Goal: Transaction & Acquisition: Purchase product/service

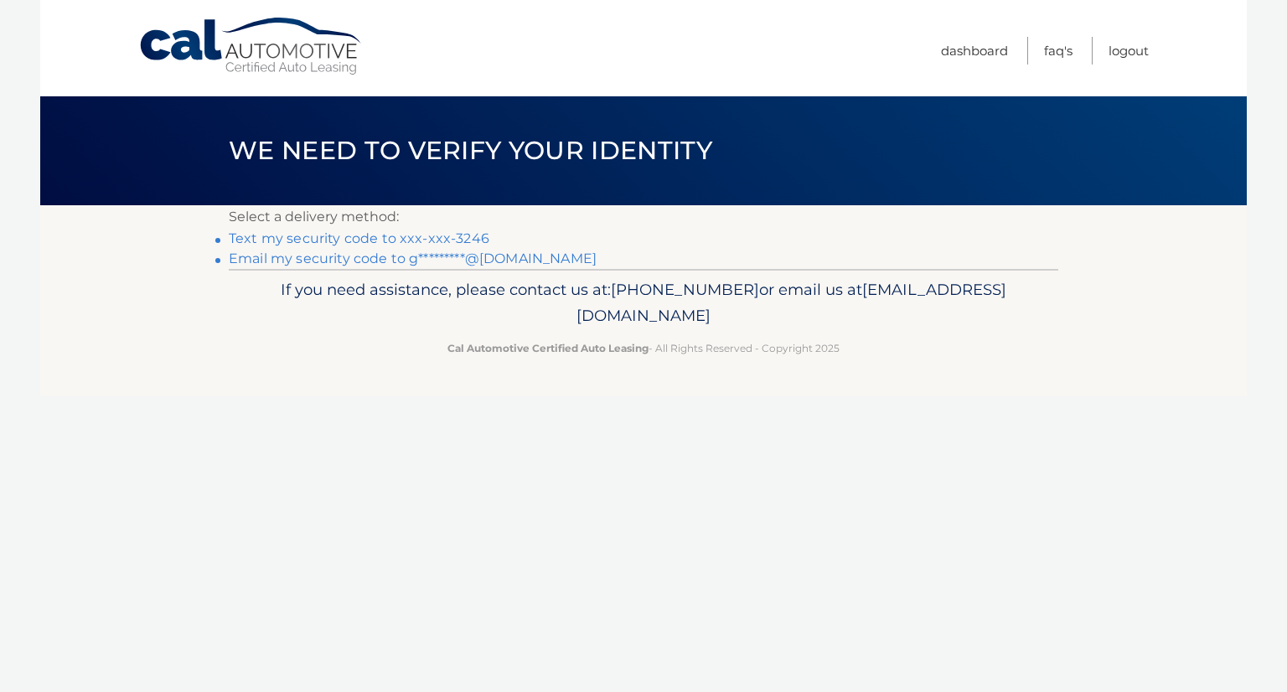
click at [366, 259] on link "Email my security code to g*********@gmail.com" at bounding box center [413, 259] width 368 height 16
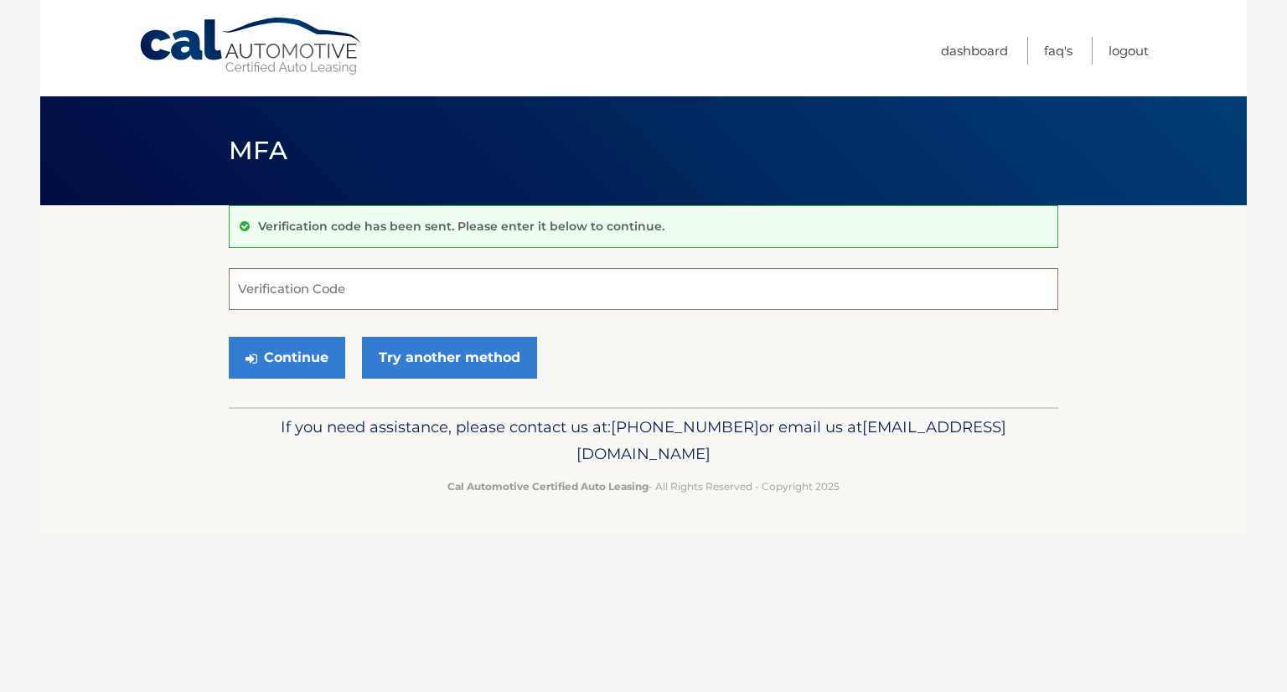
click at [340, 289] on input "Verification Code" at bounding box center [644, 289] width 830 height 42
click at [345, 282] on input "Verification Code" at bounding box center [644, 289] width 830 height 42
click at [289, 288] on input "Verification Code" at bounding box center [644, 289] width 830 height 42
click at [249, 277] on input "Verification Code" at bounding box center [644, 289] width 830 height 42
type input "616618"
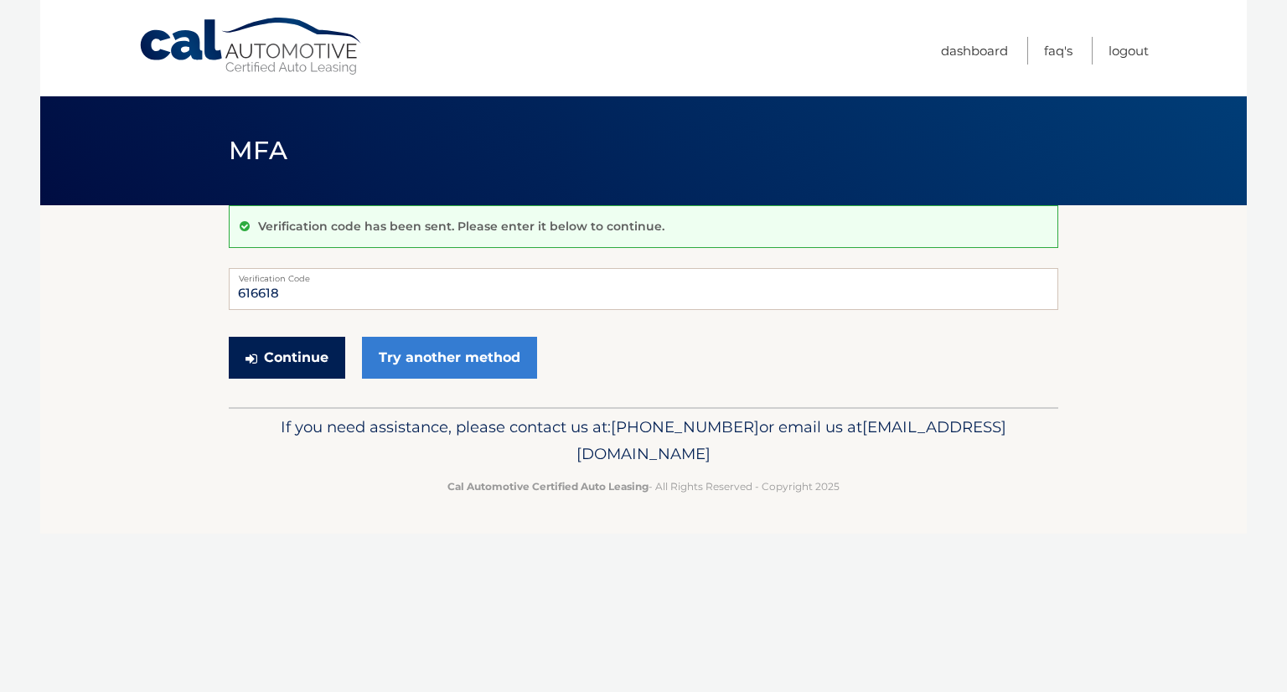
click at [285, 353] on button "Continue" at bounding box center [287, 358] width 116 height 42
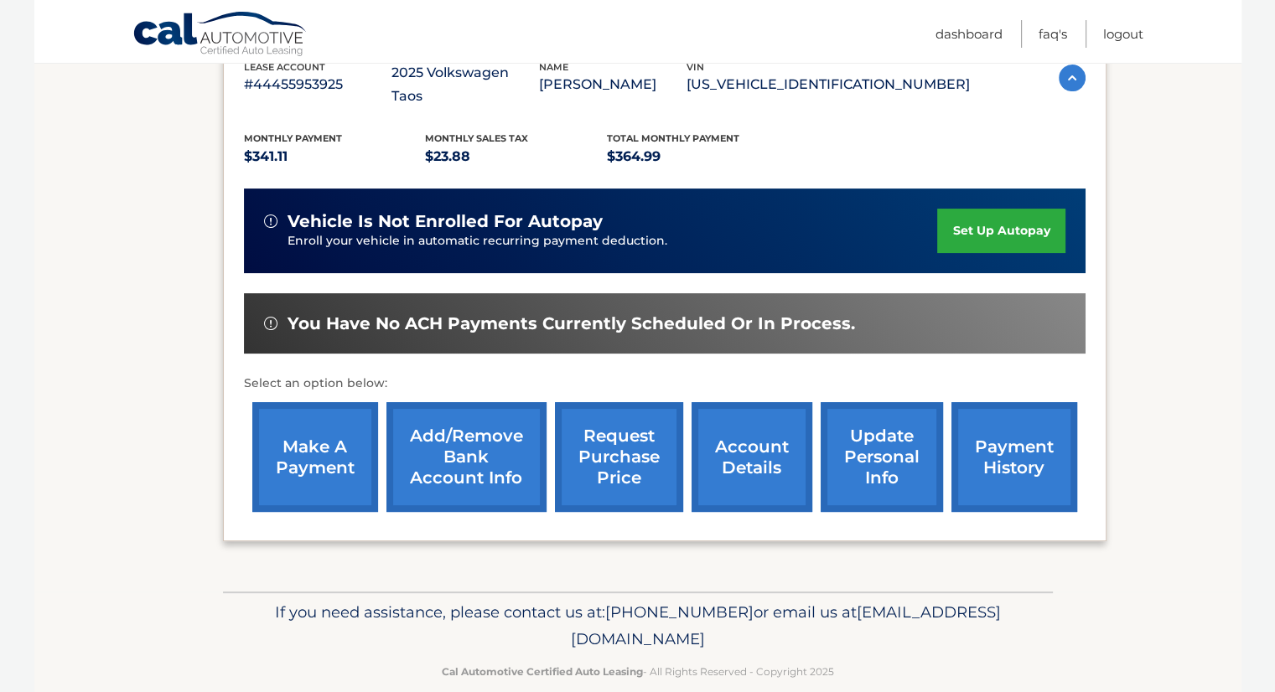
scroll to position [345, 0]
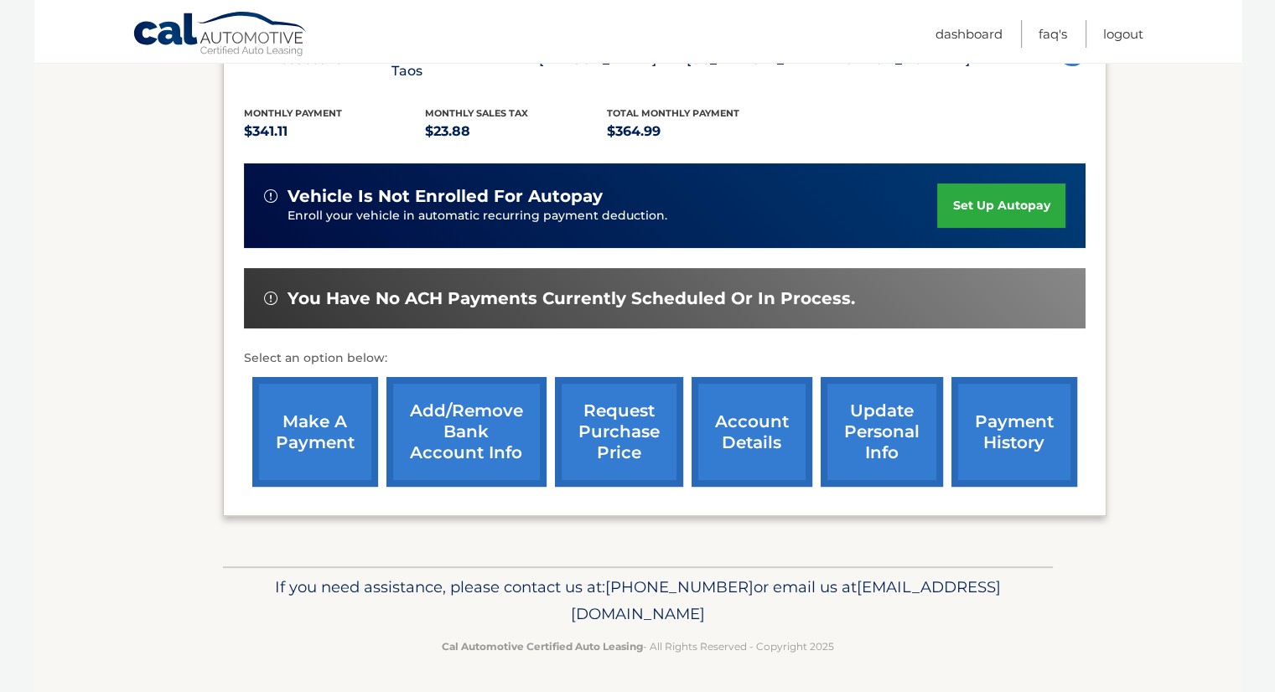
click at [356, 435] on link "make a payment" at bounding box center [315, 432] width 126 height 110
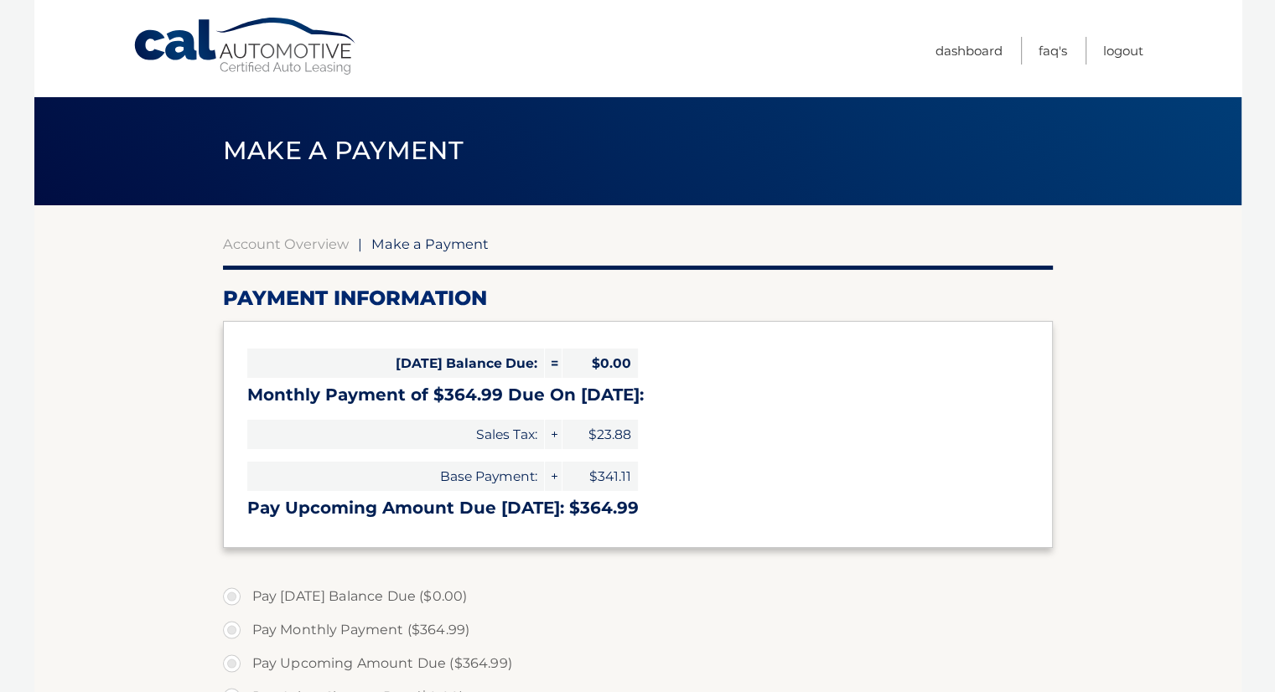
select select "OTMyMjBiMjYtMDUyYS00MzQwLTkzMmItZDFlNjA4MDBjZDdj"
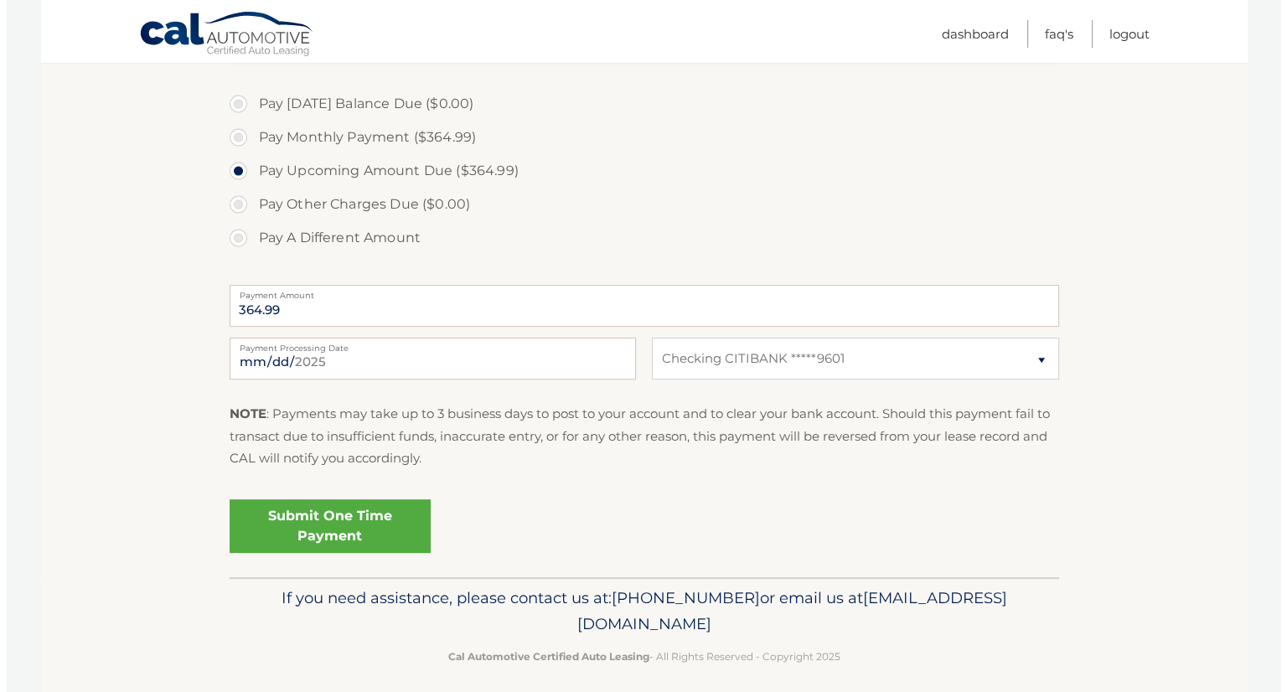
scroll to position [503, 0]
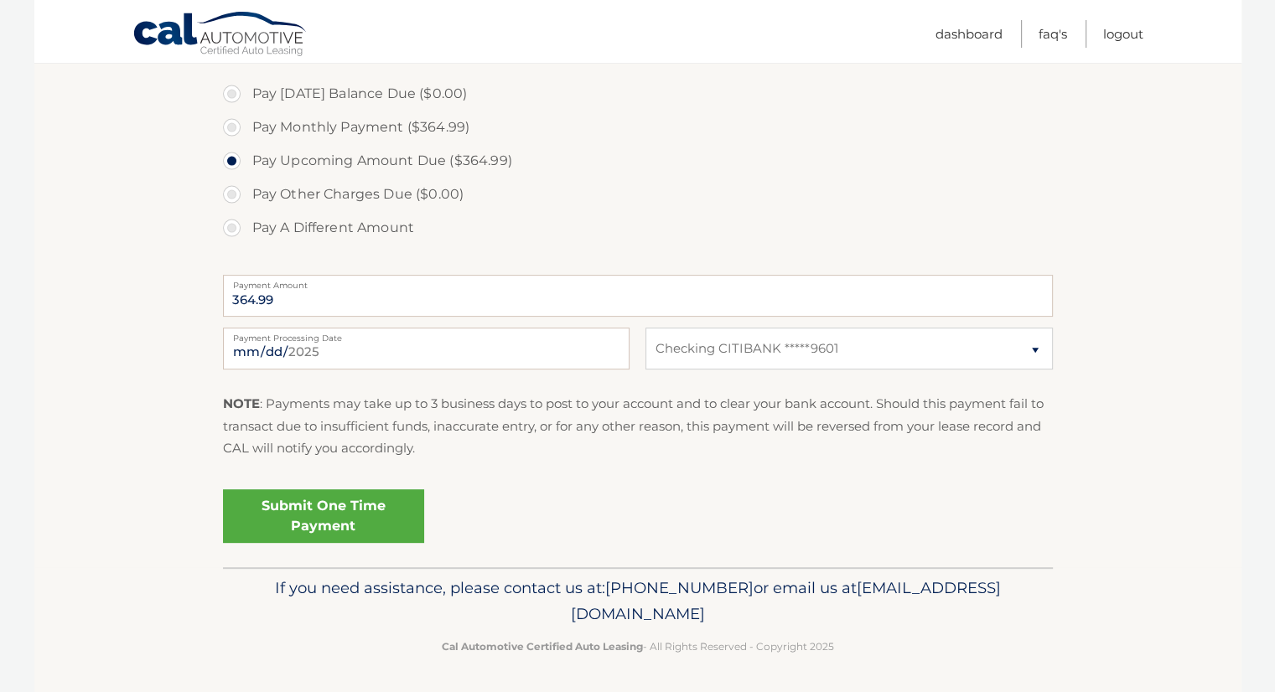
click at [348, 517] on link "Submit One Time Payment" at bounding box center [323, 516] width 201 height 54
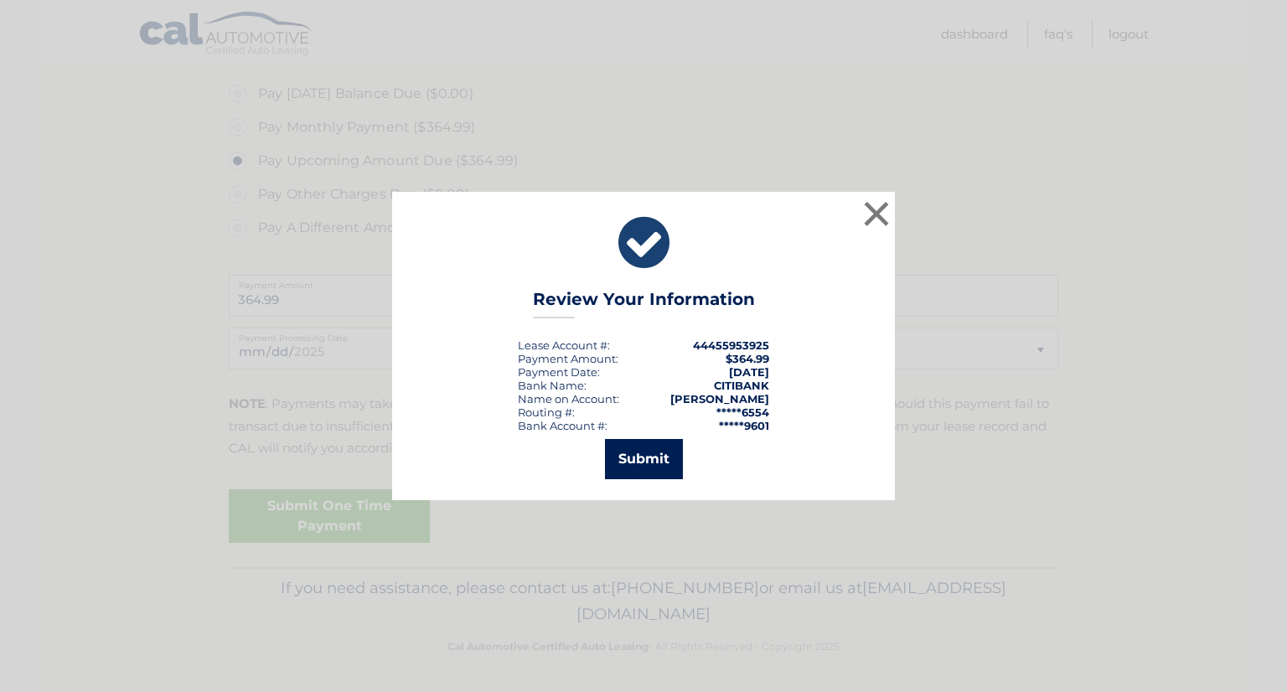
click at [644, 469] on button "Submit" at bounding box center [644, 459] width 78 height 40
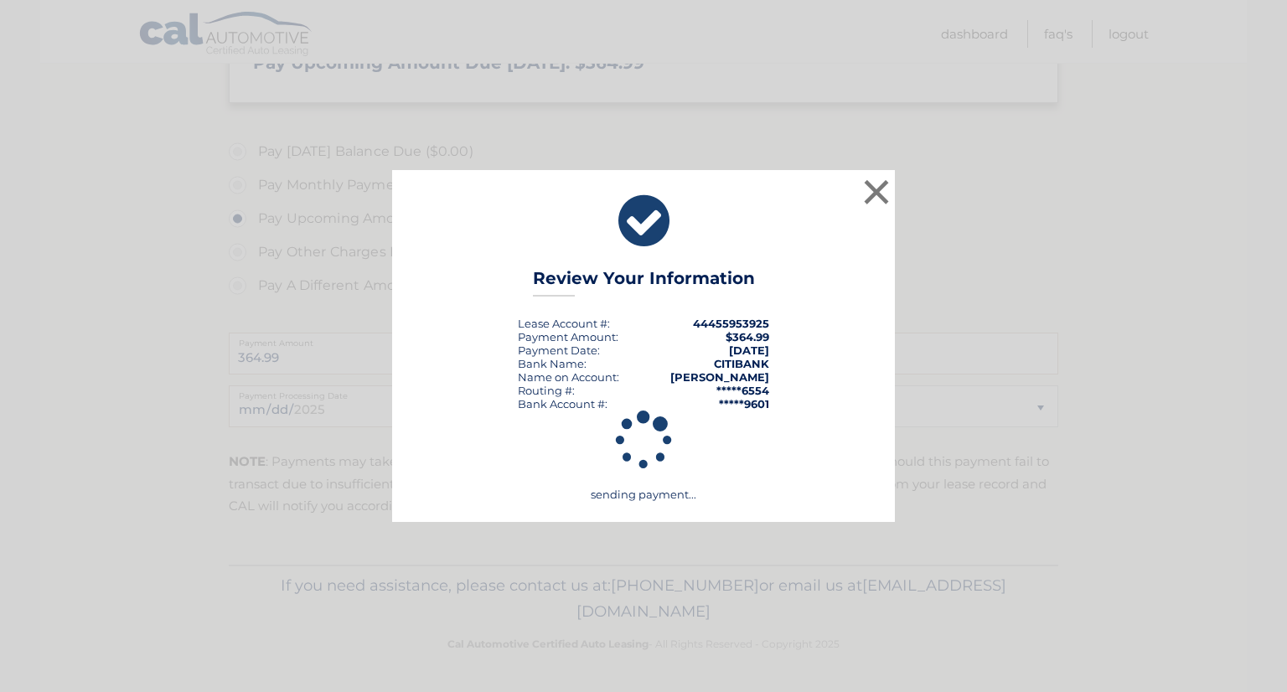
scroll to position [444, 0]
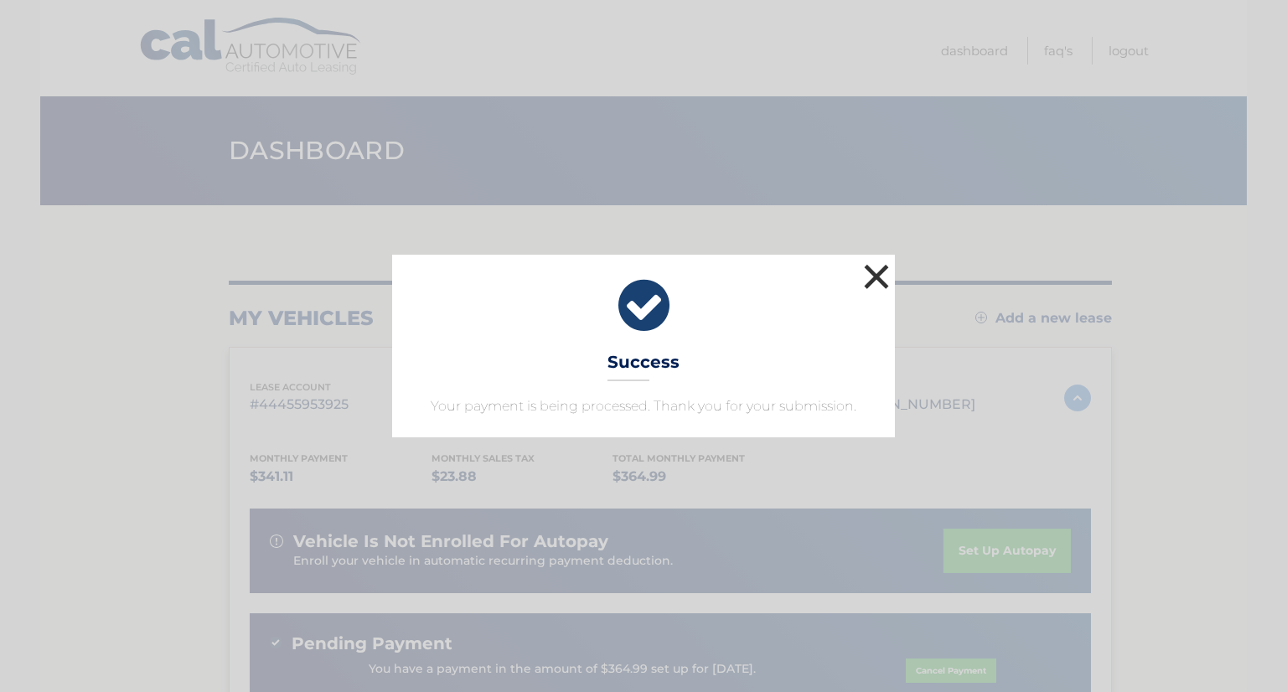
click at [872, 272] on button "×" at bounding box center [877, 277] width 34 height 34
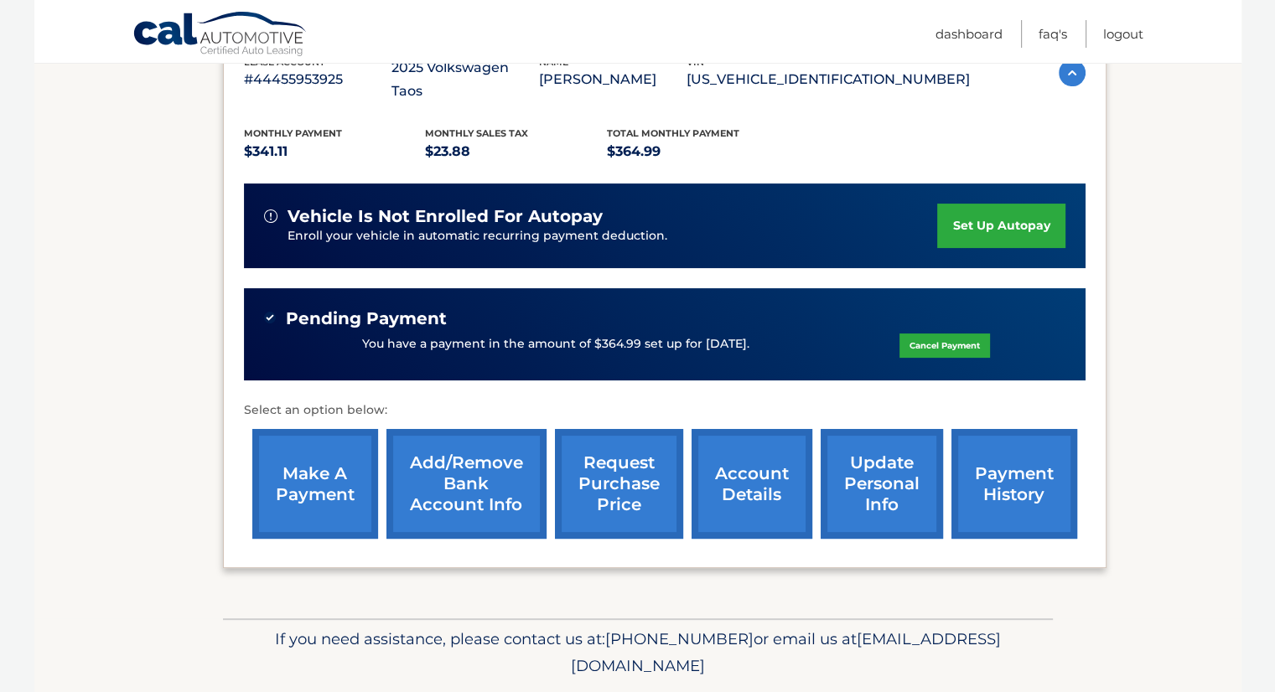
scroll to position [376, 0]
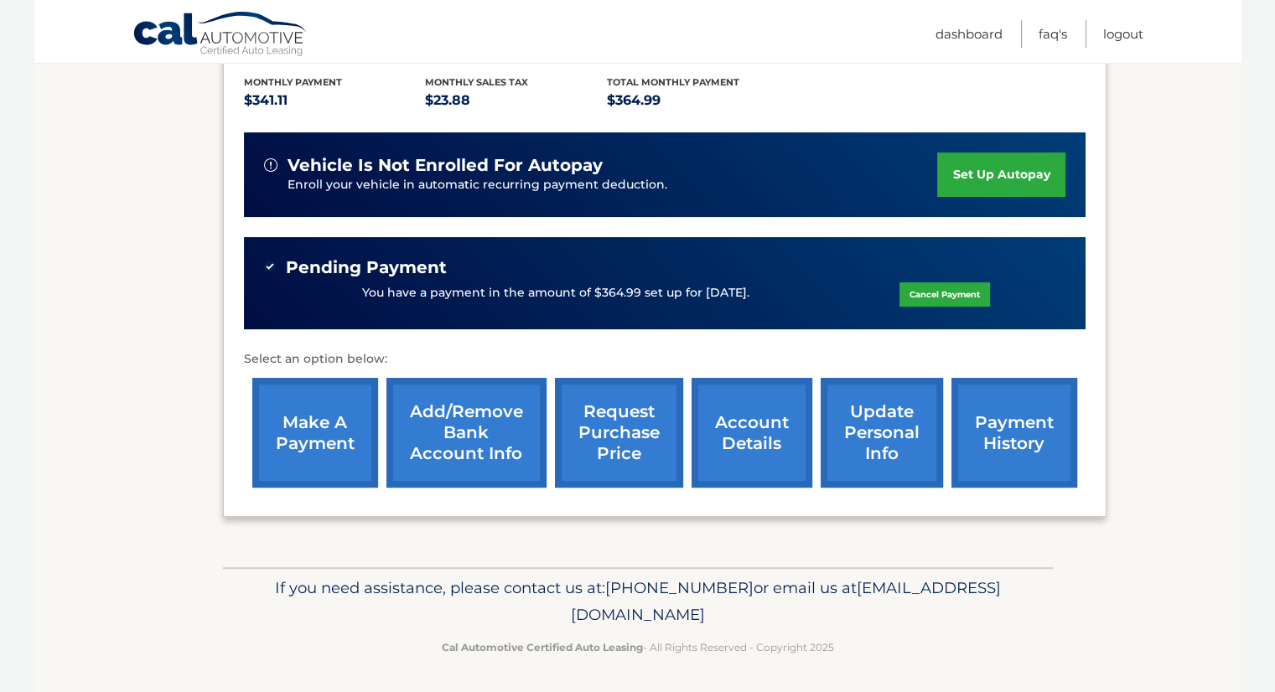
click at [747, 449] on link "account details" at bounding box center [751, 433] width 121 height 110
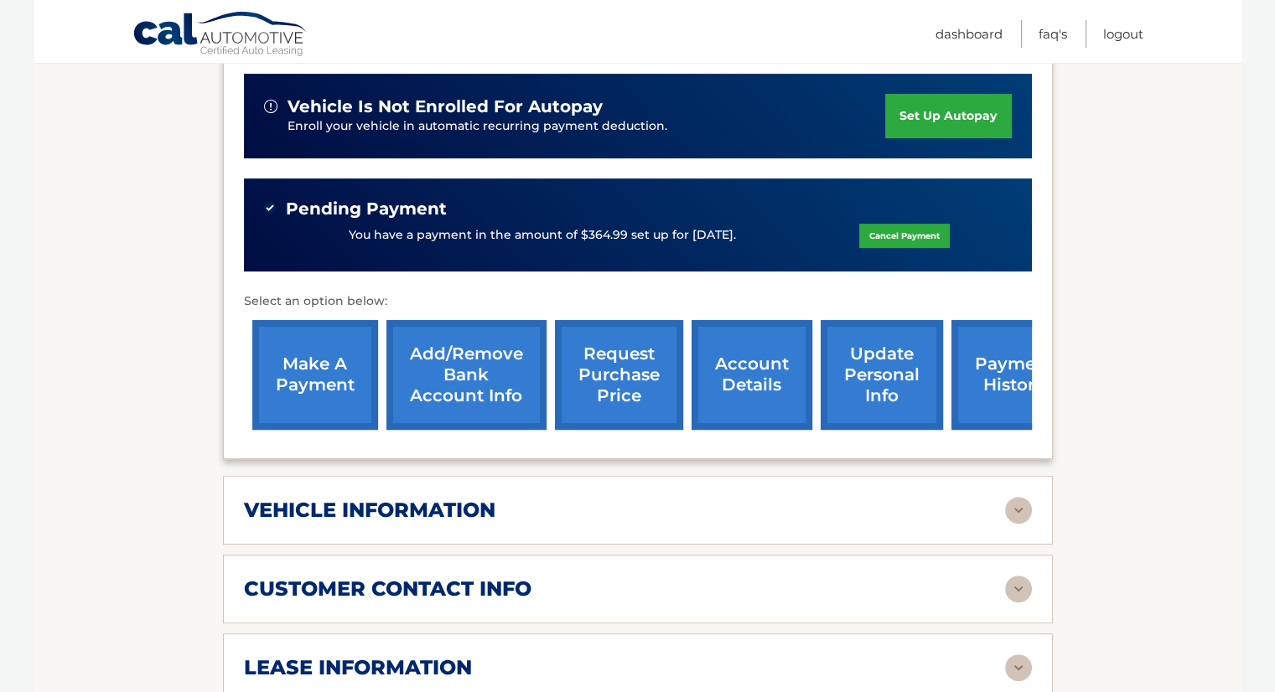
scroll to position [754, 0]
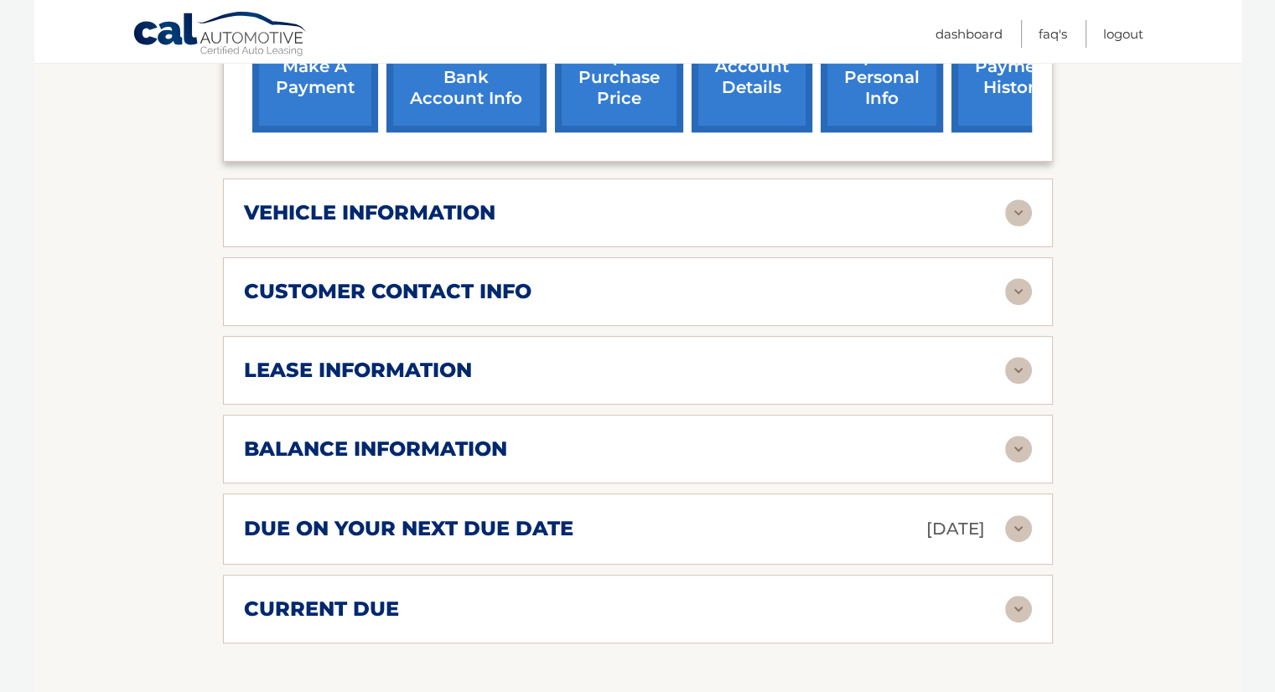
click at [1026, 528] on img at bounding box center [1018, 528] width 27 height 27
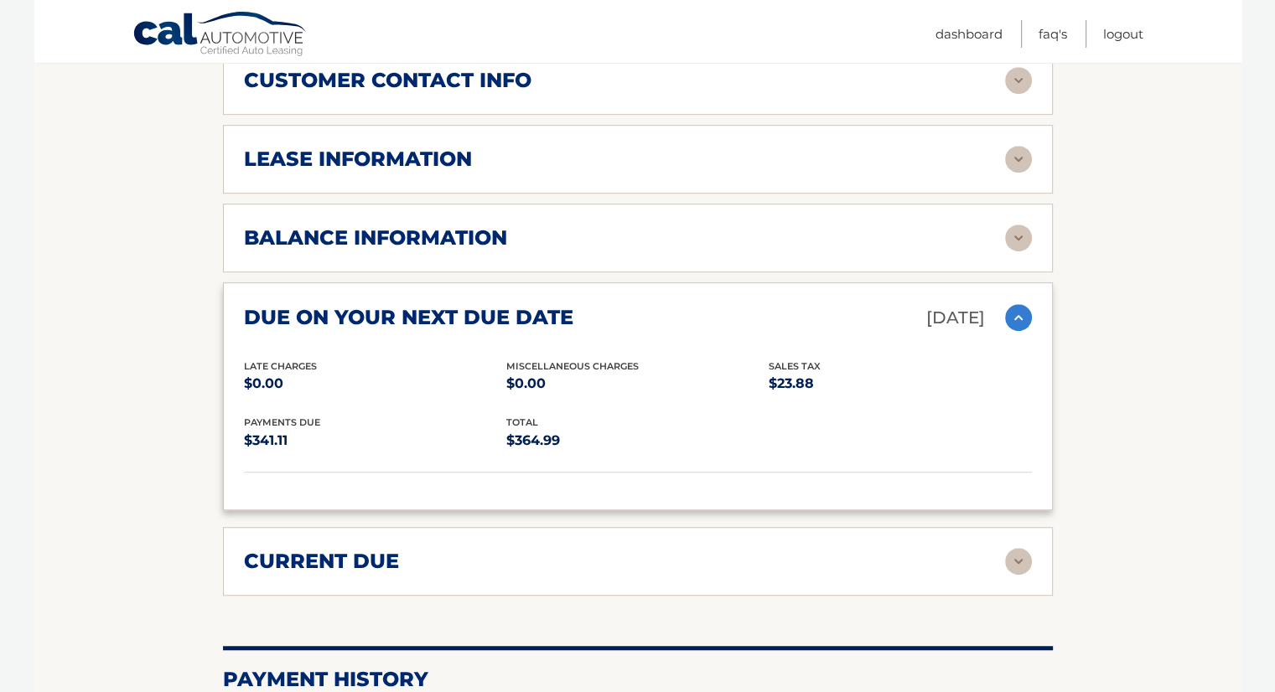
scroll to position [1006, 0]
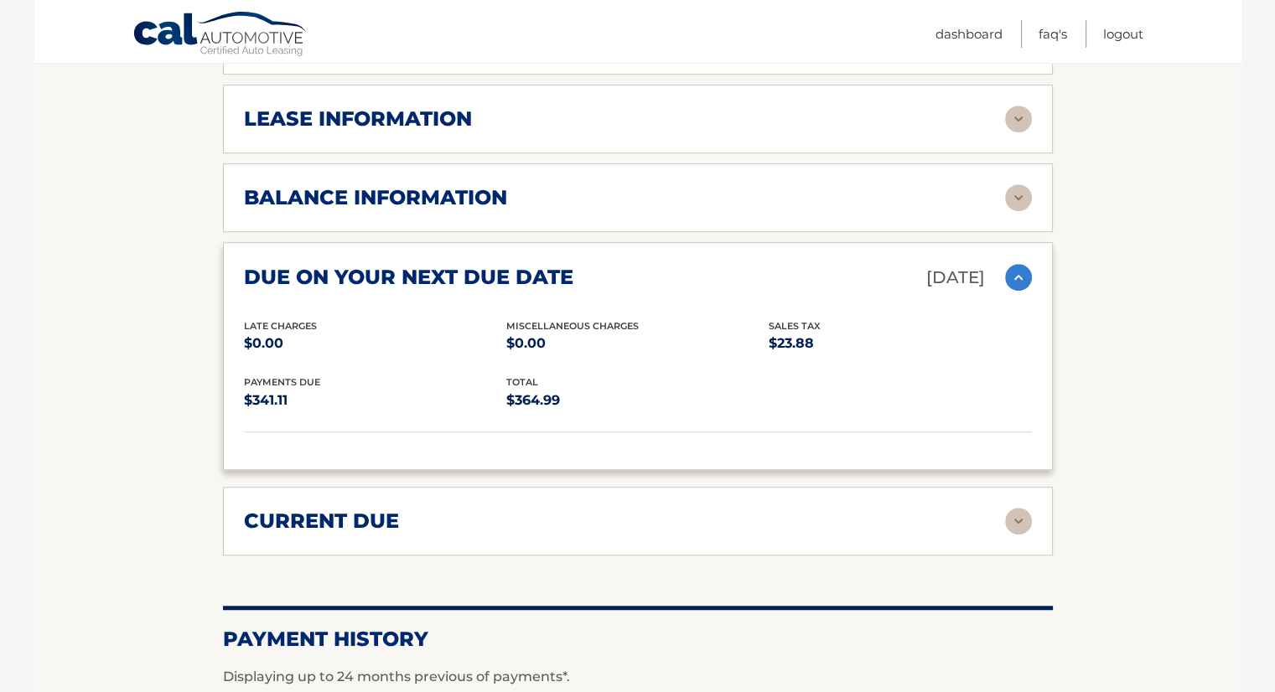
click at [1017, 525] on img at bounding box center [1018, 521] width 27 height 27
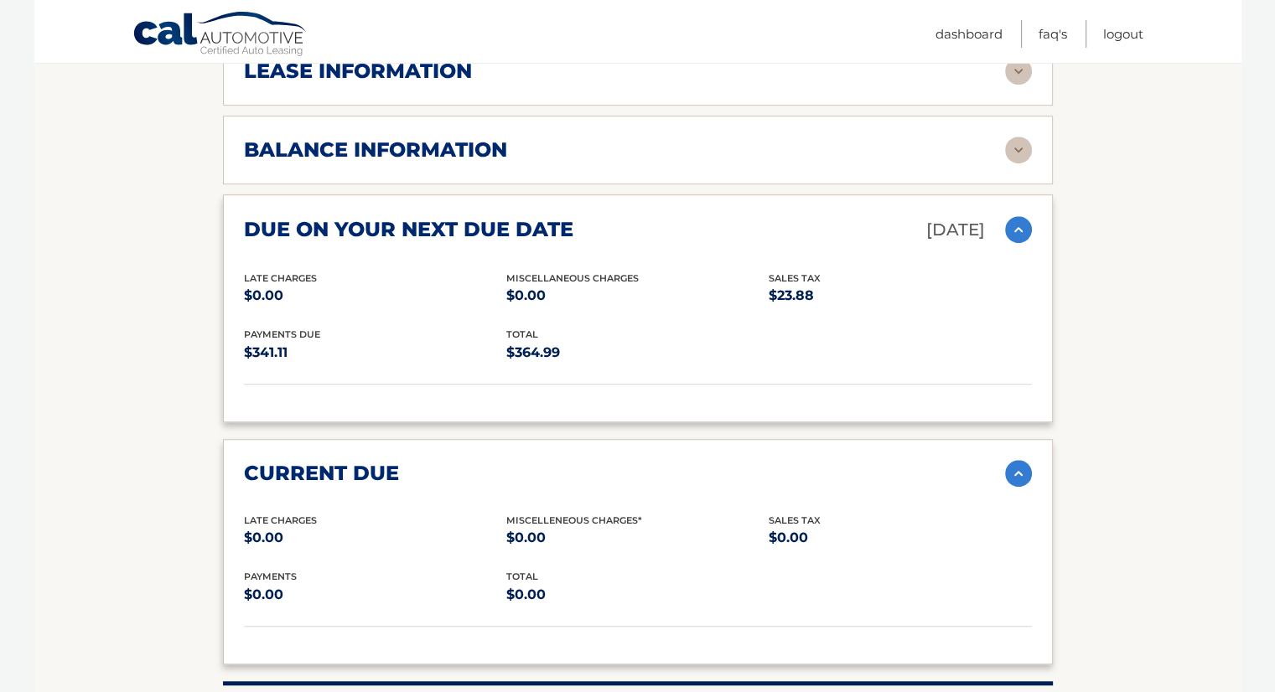
scroll to position [1389, 0]
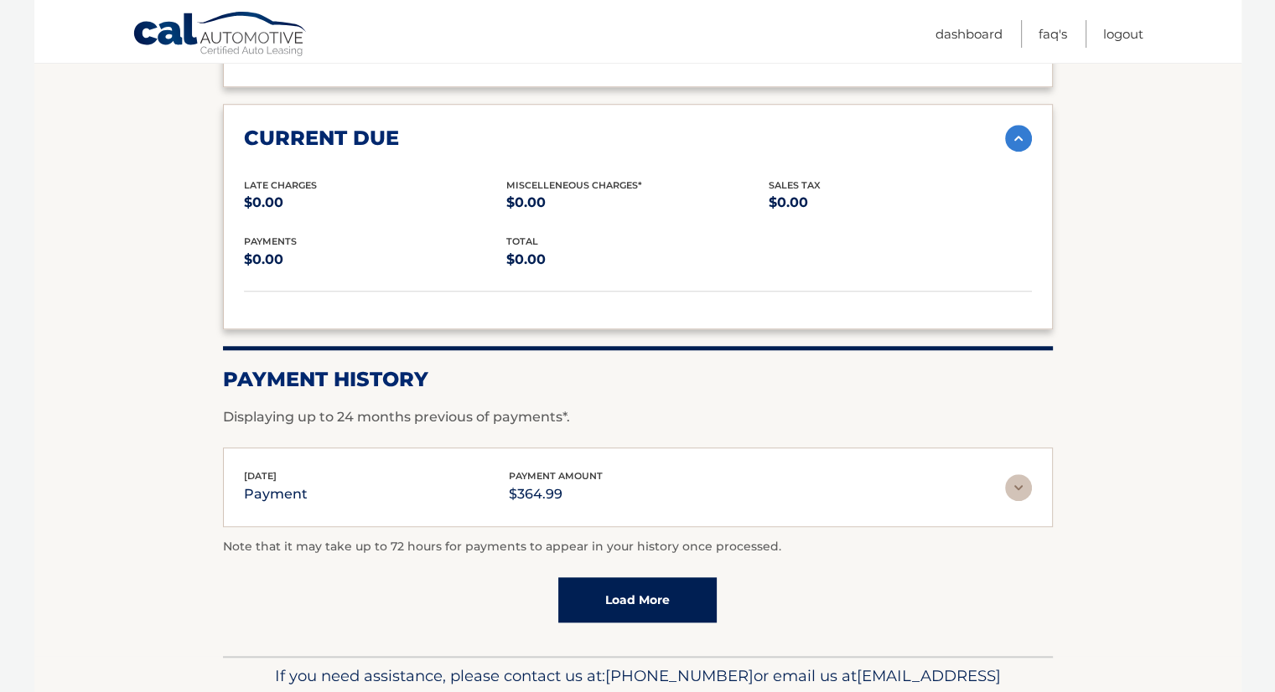
click at [1019, 479] on img at bounding box center [1018, 487] width 27 height 27
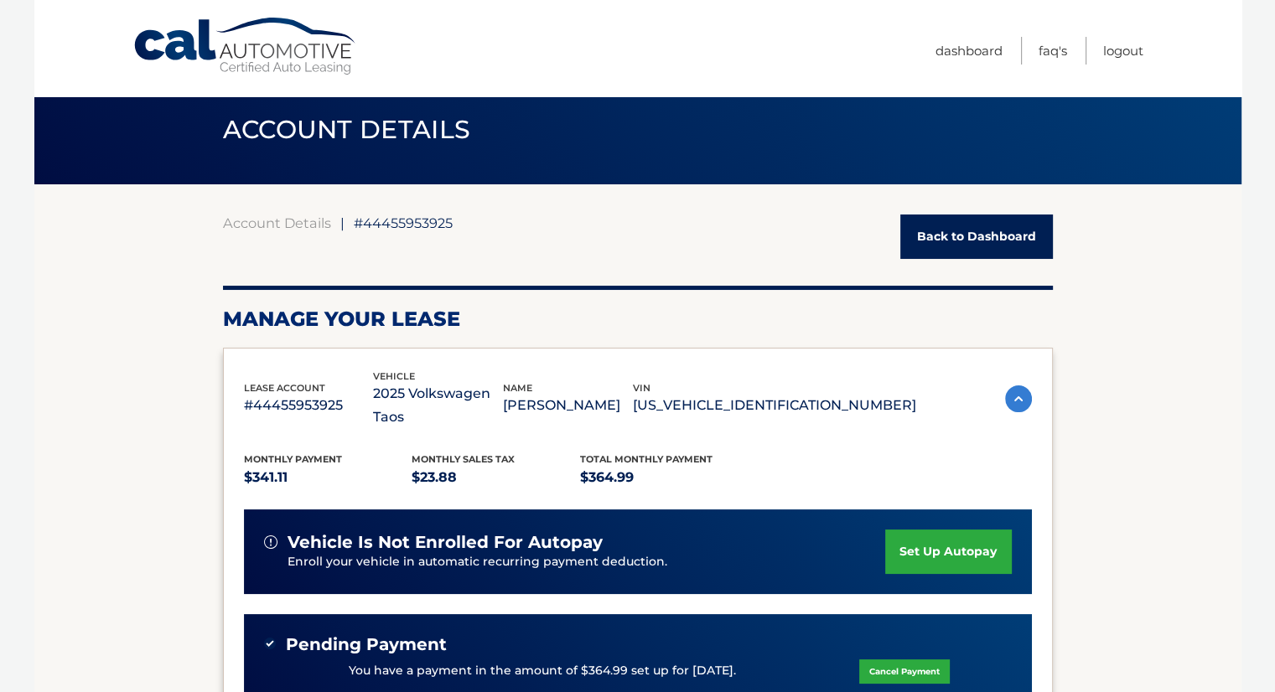
scroll to position [0, 0]
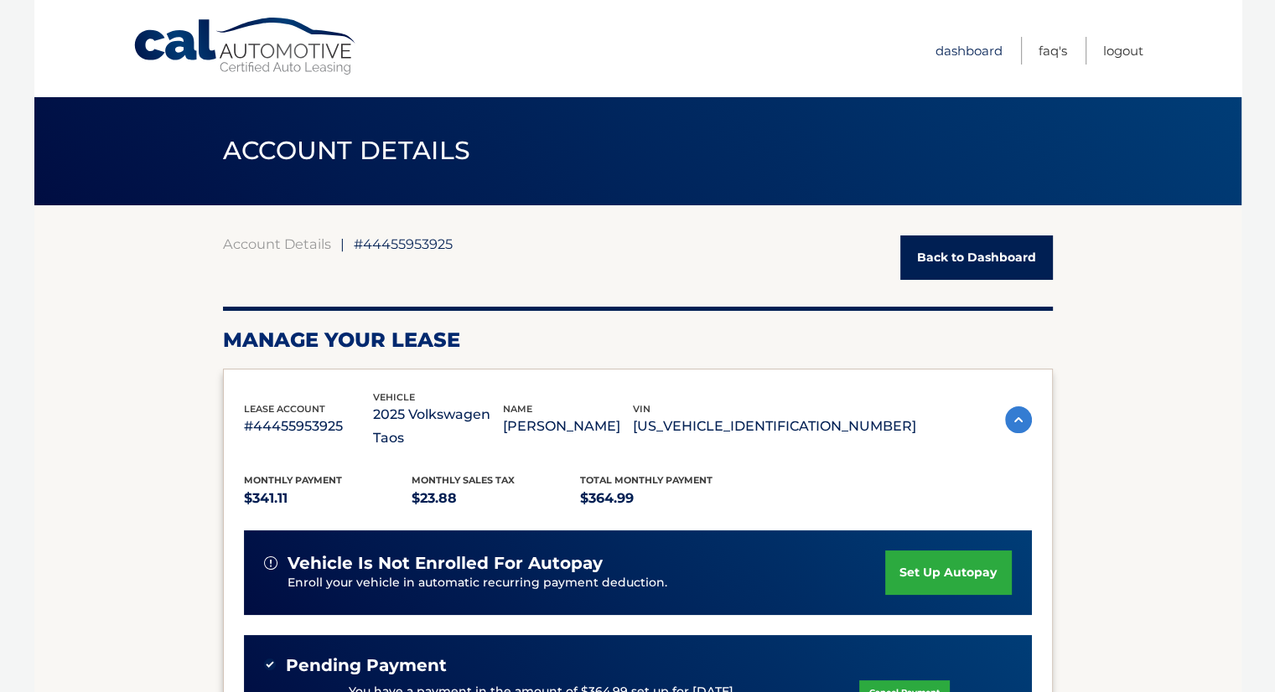
click at [981, 49] on link "Dashboard" at bounding box center [968, 51] width 67 height 28
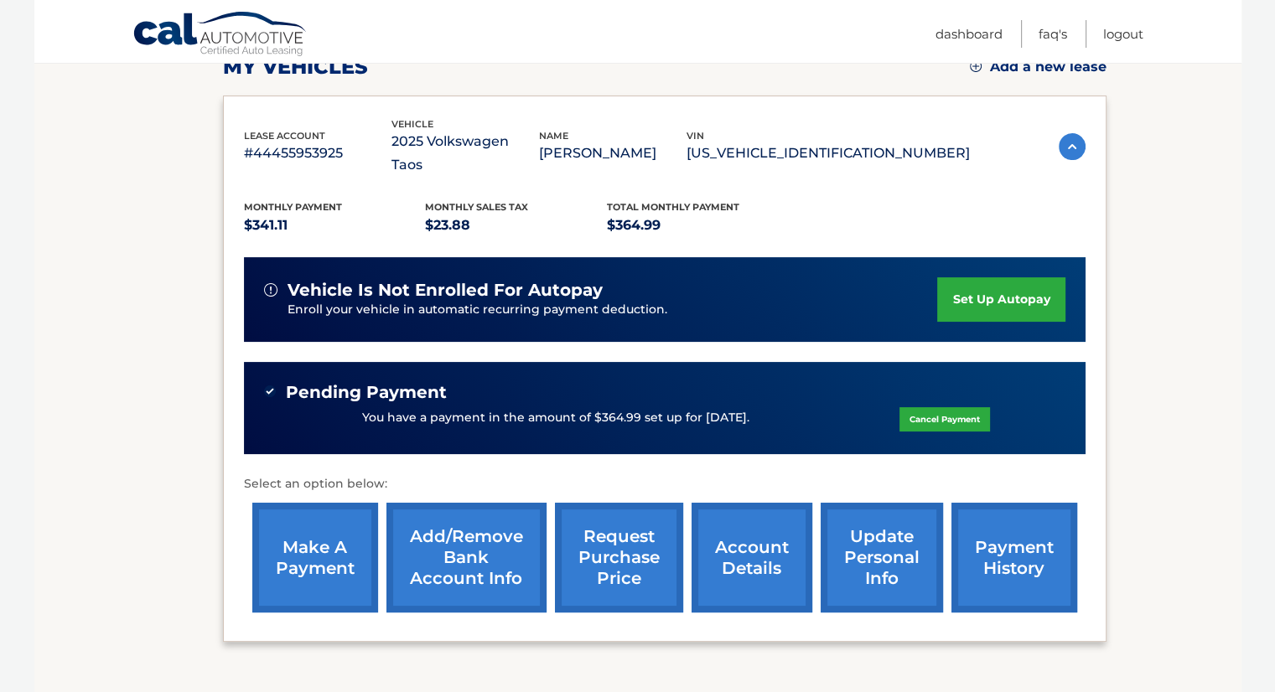
scroll to position [376, 0]
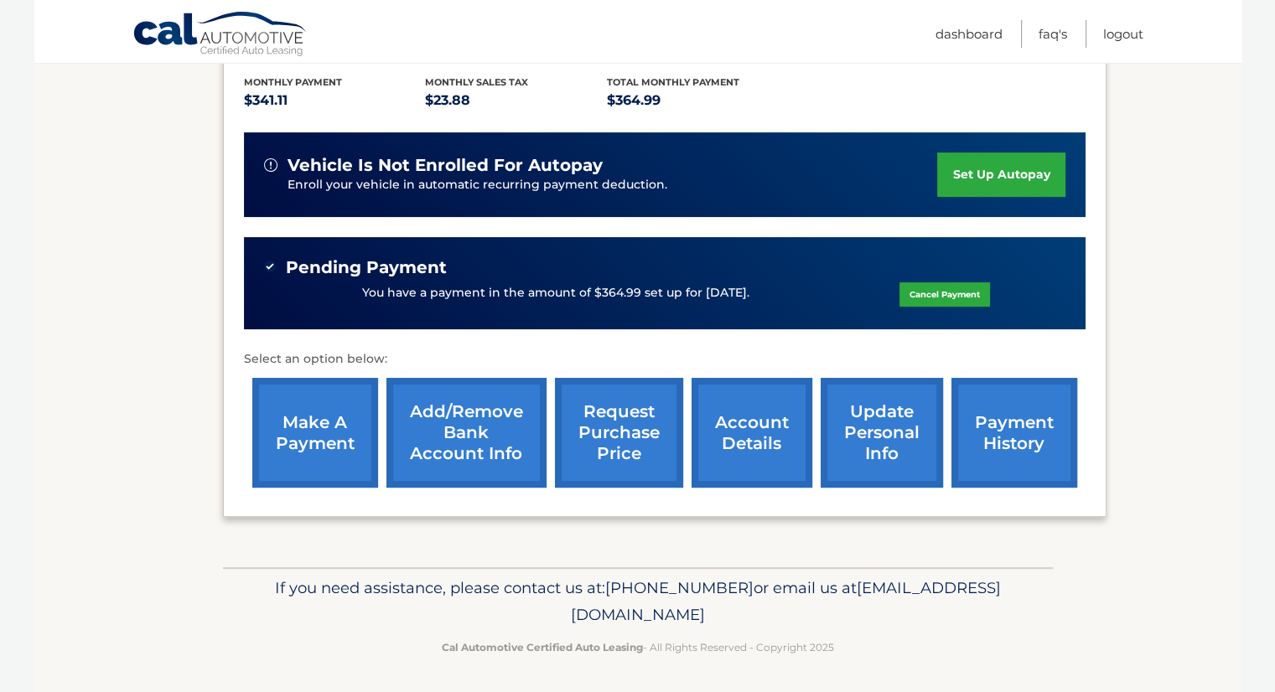
click at [886, 441] on link "update personal info" at bounding box center [881, 433] width 122 height 110
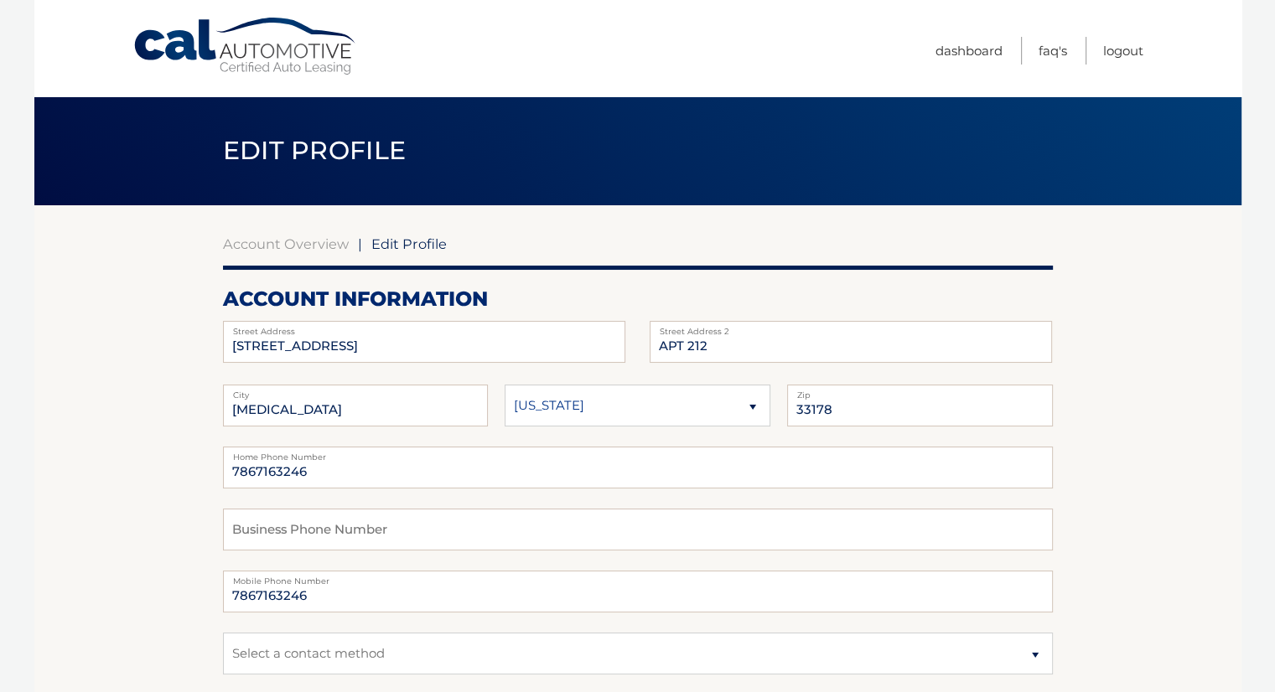
click at [268, 239] on link "Account Overview" at bounding box center [286, 243] width 126 height 17
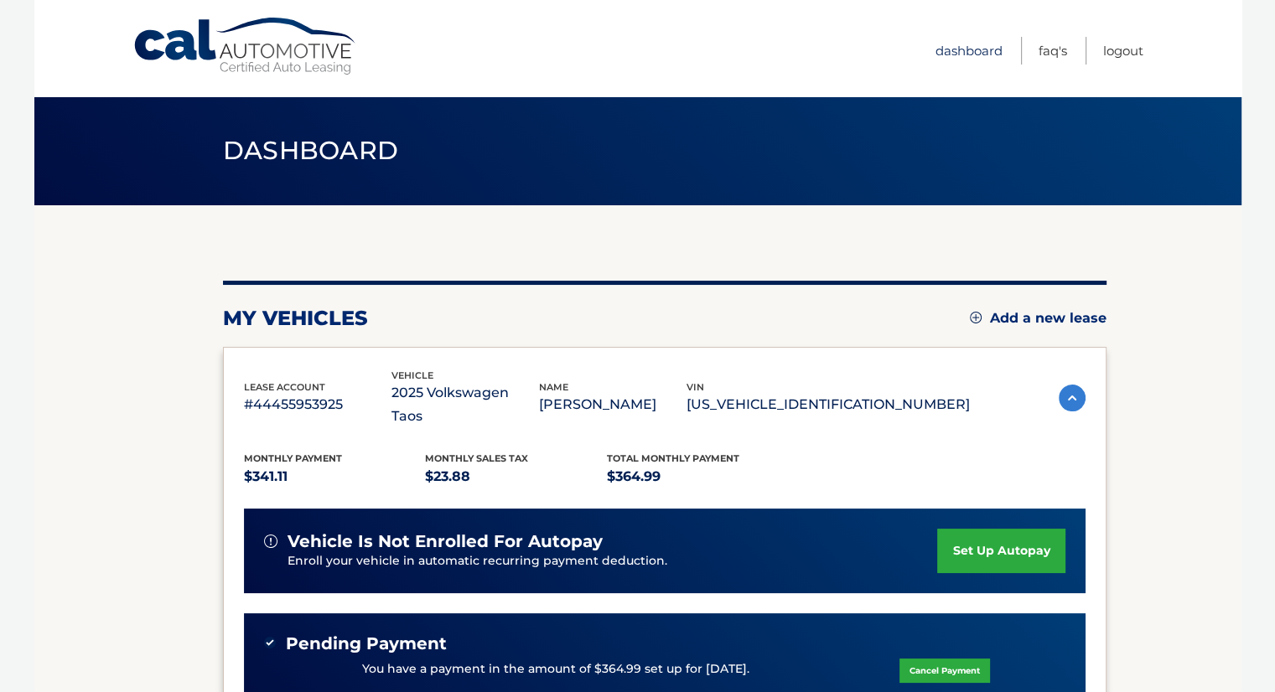
click at [979, 50] on link "Dashboard" at bounding box center [968, 51] width 67 height 28
click at [1051, 51] on link "FAQ's" at bounding box center [1052, 51] width 28 height 28
click at [1116, 54] on link "Logout" at bounding box center [1123, 51] width 40 height 28
